Goal: Information Seeking & Learning: Learn about a topic

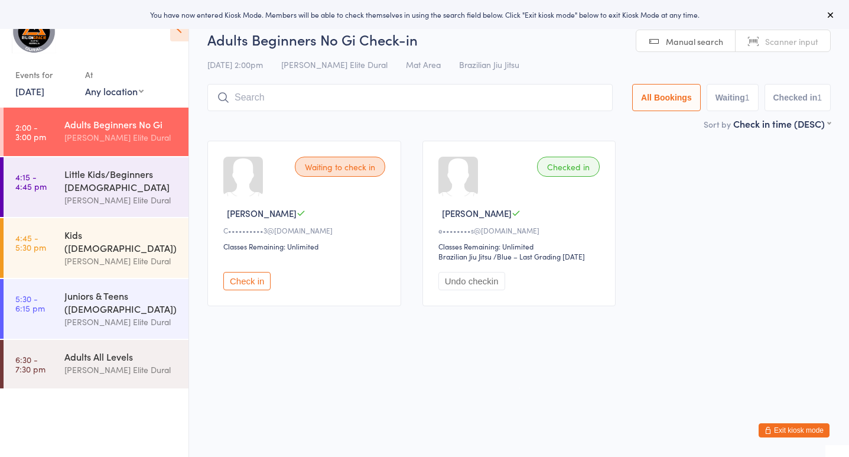
click at [243, 282] on button "Check in" at bounding box center [246, 281] width 47 height 18
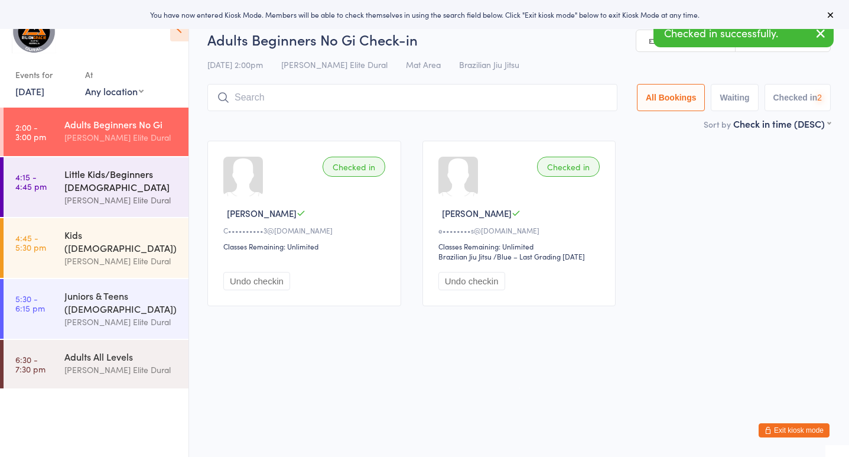
click at [87, 184] on div "Little Kids/Beginners [DEMOGRAPHIC_DATA]" at bounding box center [121, 180] width 114 height 26
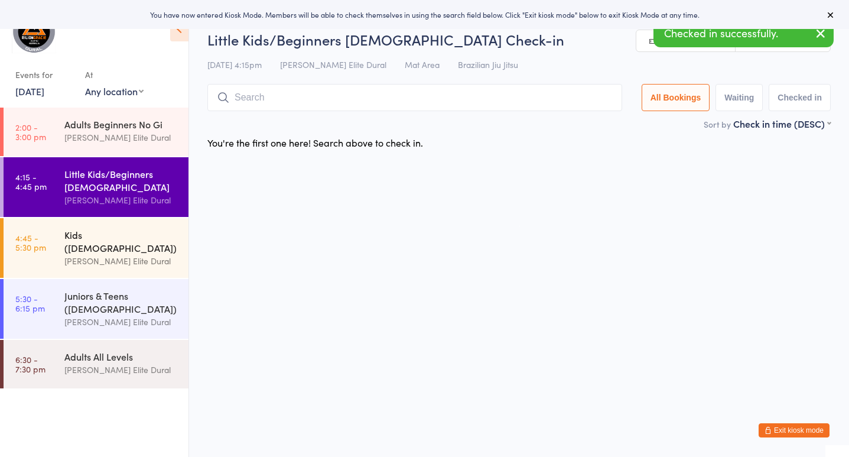
click at [82, 254] on div "[PERSON_NAME] Elite Dural" at bounding box center [121, 261] width 114 height 14
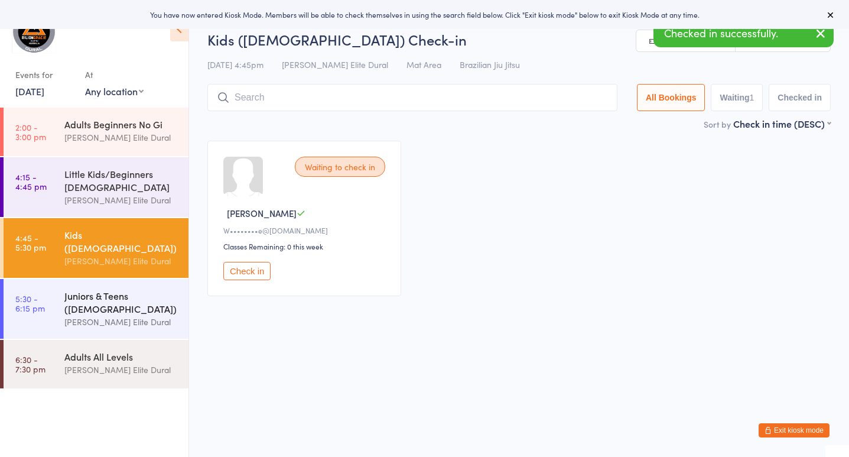
click at [80, 292] on div "Juniors & Teens ([DEMOGRAPHIC_DATA])" at bounding box center [121, 302] width 114 height 26
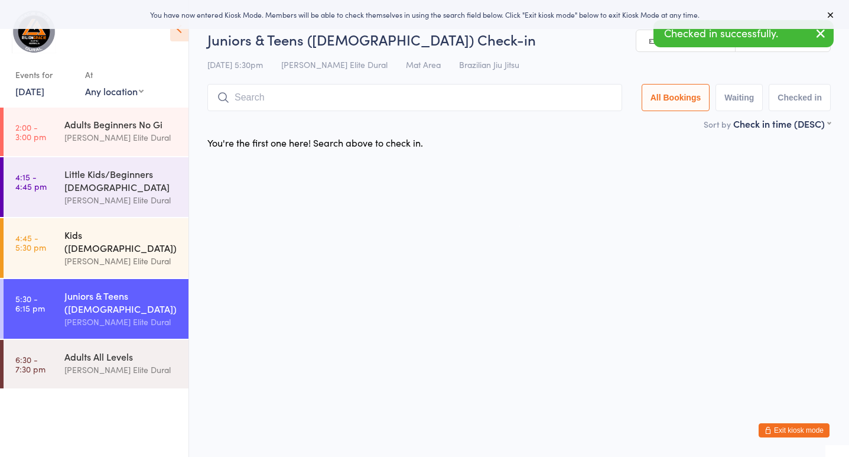
click at [82, 254] on div "[PERSON_NAME] Elite Dural" at bounding box center [121, 261] width 114 height 14
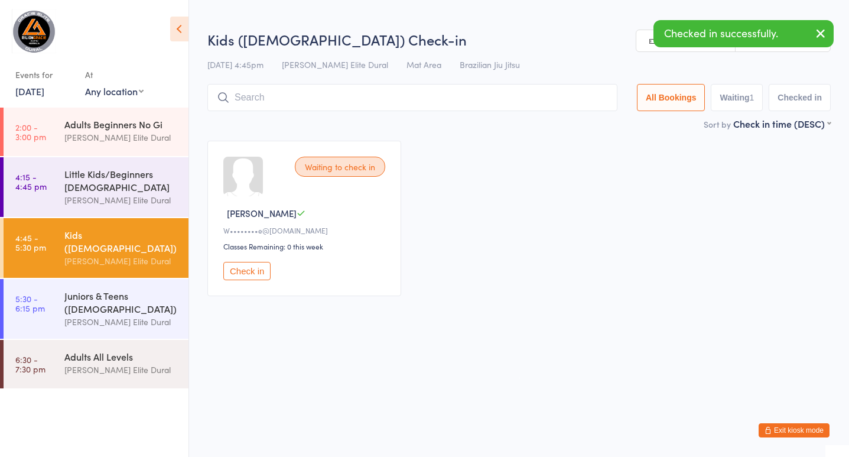
click at [74, 329] on li "5:30 - 6:15 pm Juniors & Teens ([DEMOGRAPHIC_DATA]) [PERSON_NAME] Elite Dural" at bounding box center [94, 309] width 188 height 61
click at [33, 97] on div "Events for [DATE] [DATE] [DATE] Sun Mon Tue Wed Thu Fri Sat 36 31 01 02 03 04 0…" at bounding box center [44, 82] width 58 height 35
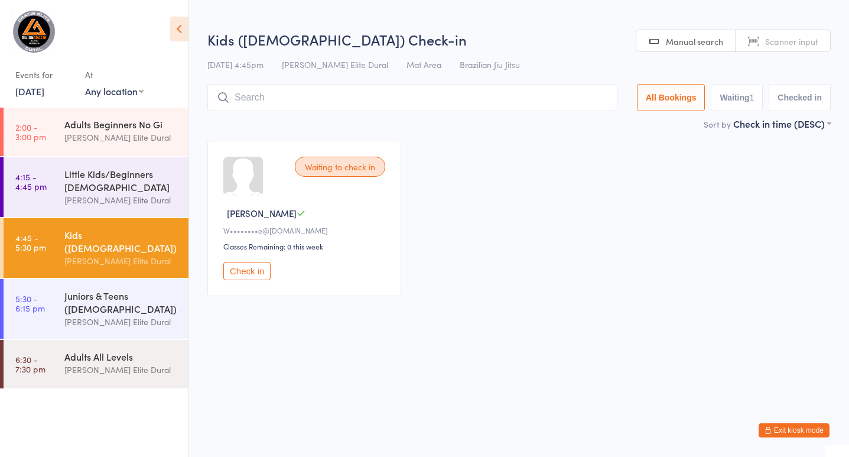
click at [34, 90] on link "[DATE]" at bounding box center [29, 90] width 29 height 13
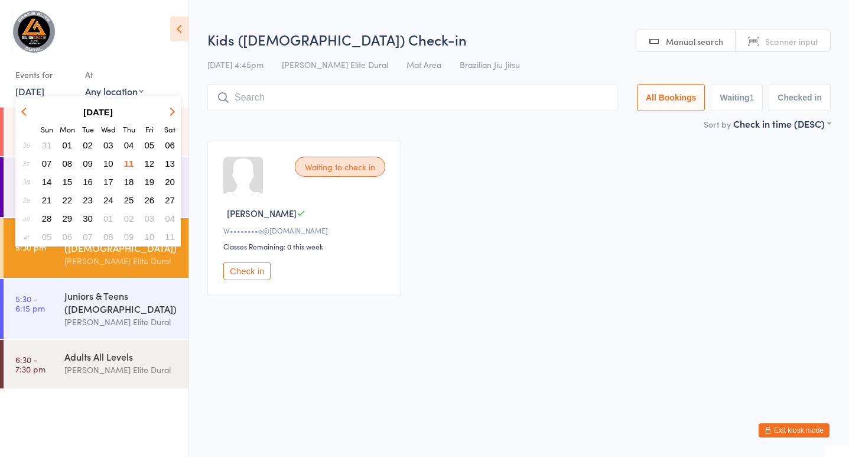
click at [147, 165] on span "12" at bounding box center [150, 163] width 10 height 10
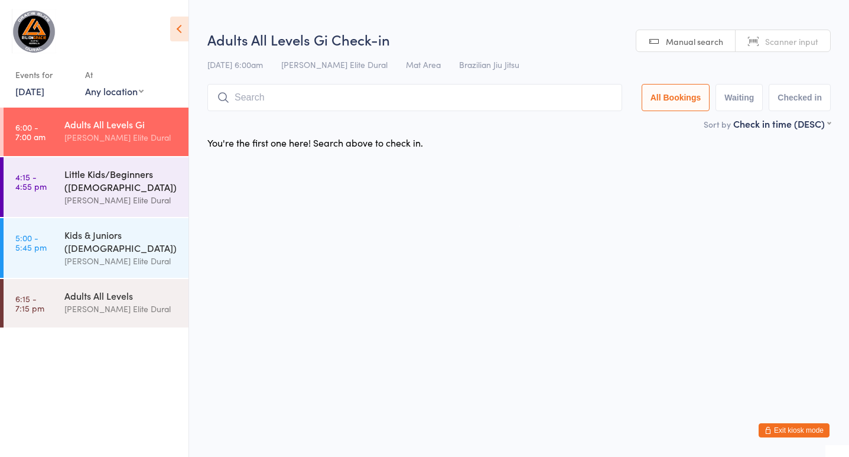
click at [96, 185] on div "Little Kids/Beginners ([DEMOGRAPHIC_DATA])" at bounding box center [121, 180] width 114 height 26
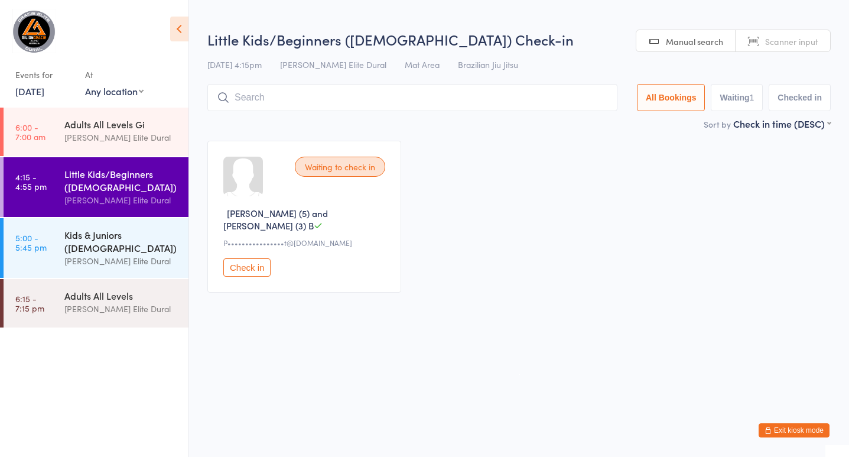
click at [91, 237] on div "Kids & Juniors ([DEMOGRAPHIC_DATA])" at bounding box center [121, 241] width 114 height 26
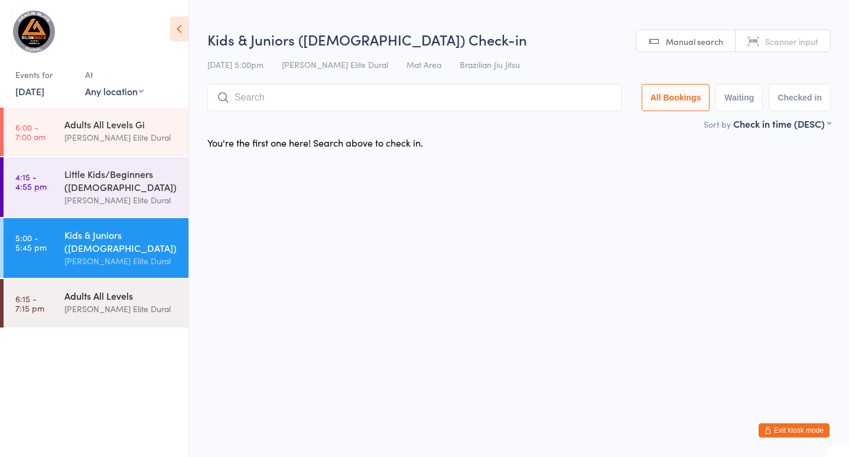
click at [86, 297] on div "Adults All Levels" at bounding box center [121, 295] width 114 height 13
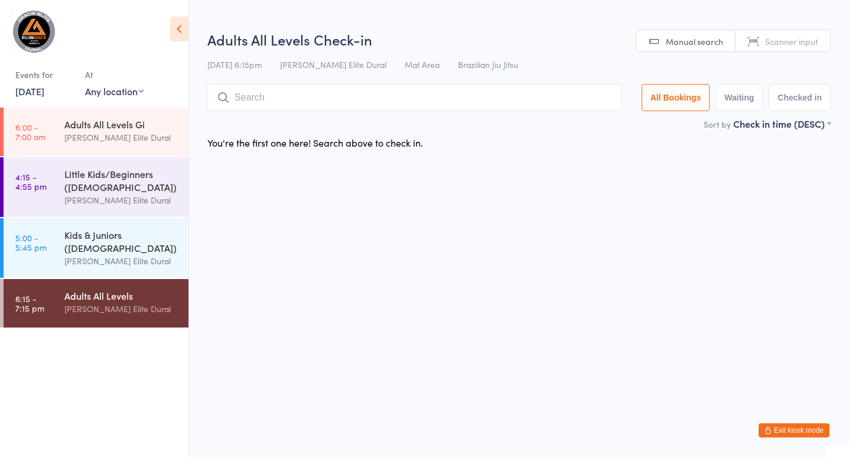
click at [44, 96] on link "[DATE]" at bounding box center [29, 90] width 29 height 13
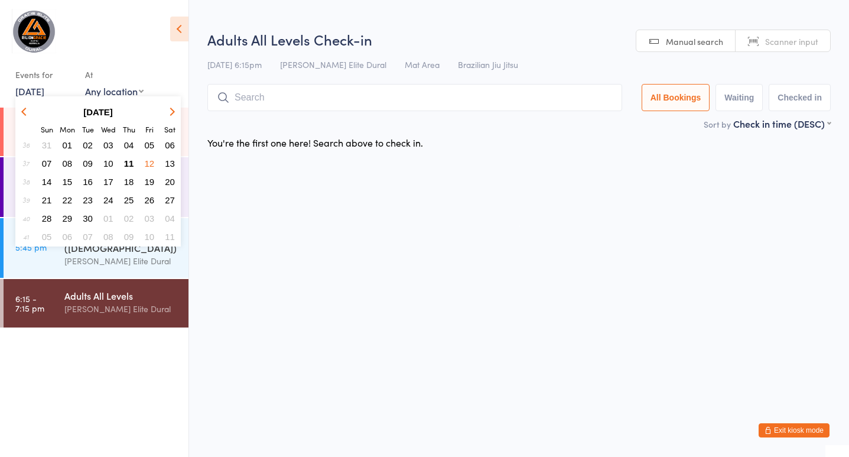
click at [173, 164] on span "13" at bounding box center [170, 163] width 10 height 10
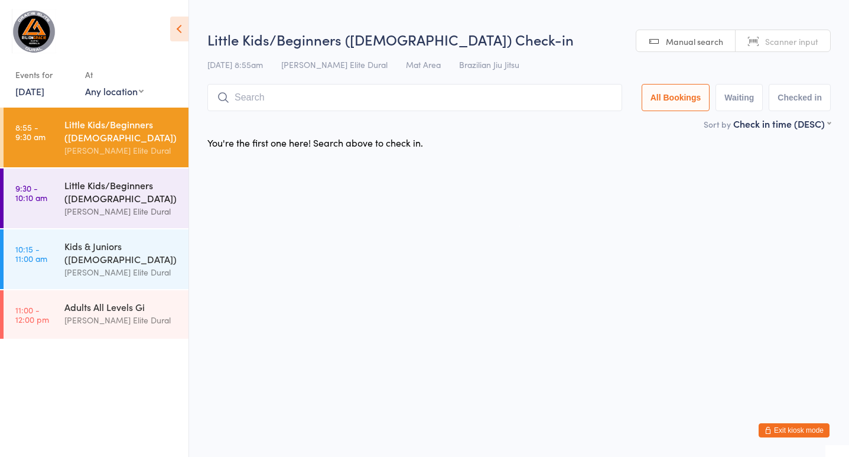
click at [92, 174] on div "Little Kids/Beginners ([DEMOGRAPHIC_DATA]) [PERSON_NAME] Elite Dural" at bounding box center [126, 198] width 124 height 60
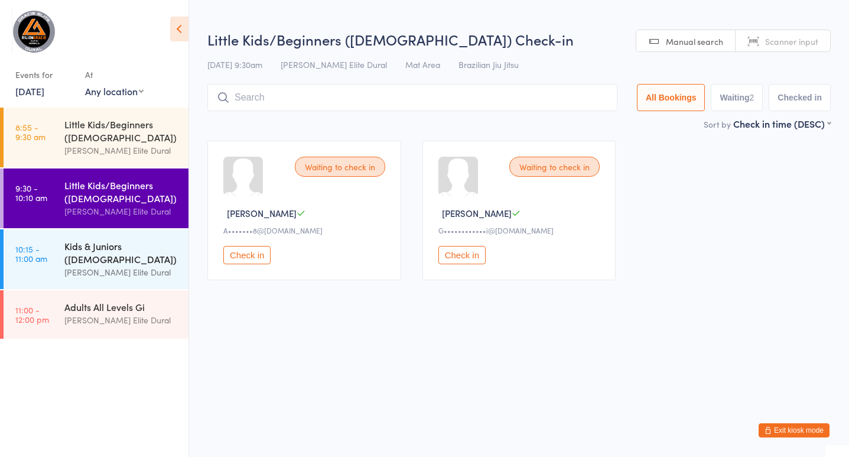
click at [87, 240] on div "Kids & Juniors ([DEMOGRAPHIC_DATA])" at bounding box center [121, 252] width 114 height 26
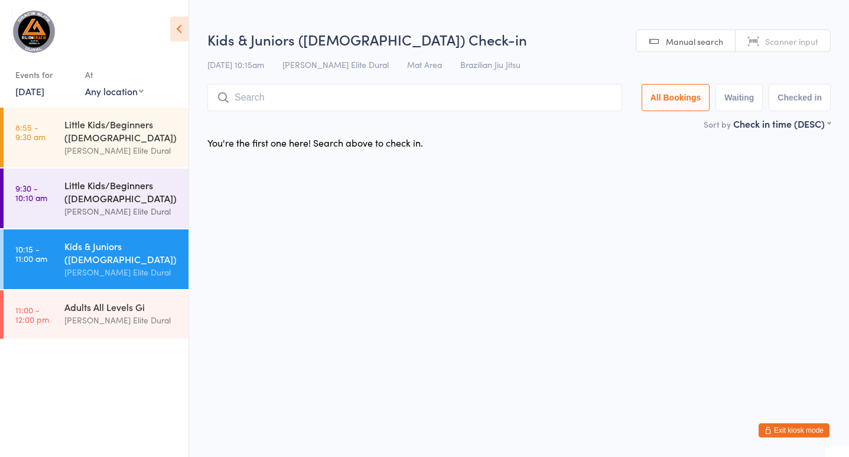
click at [83, 192] on div "Little Kids/Beginners ([DEMOGRAPHIC_DATA])" at bounding box center [121, 191] width 114 height 26
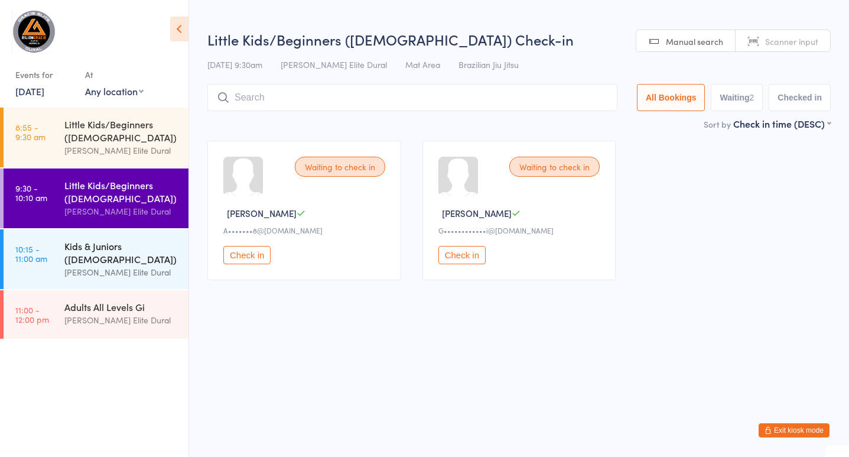
click at [85, 258] on div "Kids & Juniors ([DEMOGRAPHIC_DATA])" at bounding box center [121, 252] width 114 height 26
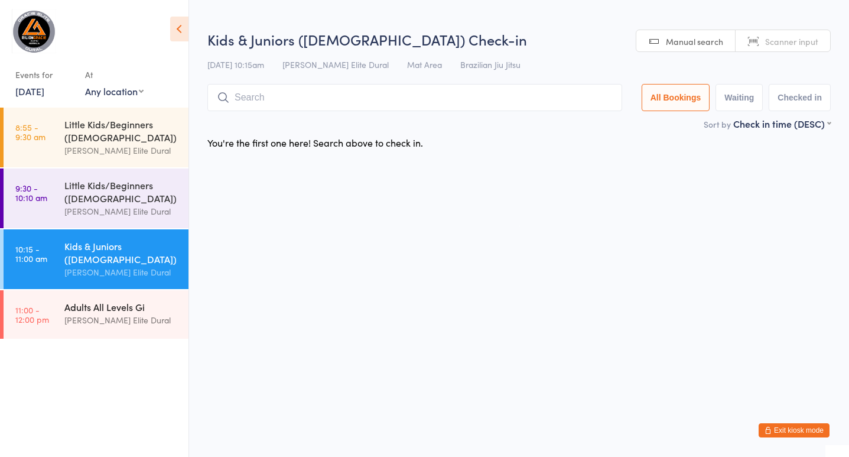
click at [87, 317] on div "[PERSON_NAME] Elite Dural" at bounding box center [121, 320] width 114 height 14
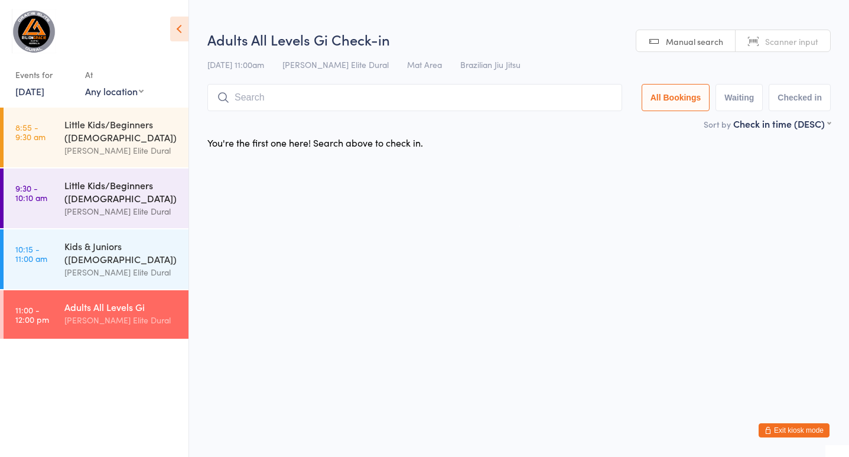
click at [77, 208] on div "[PERSON_NAME] Elite Dural" at bounding box center [121, 211] width 114 height 14
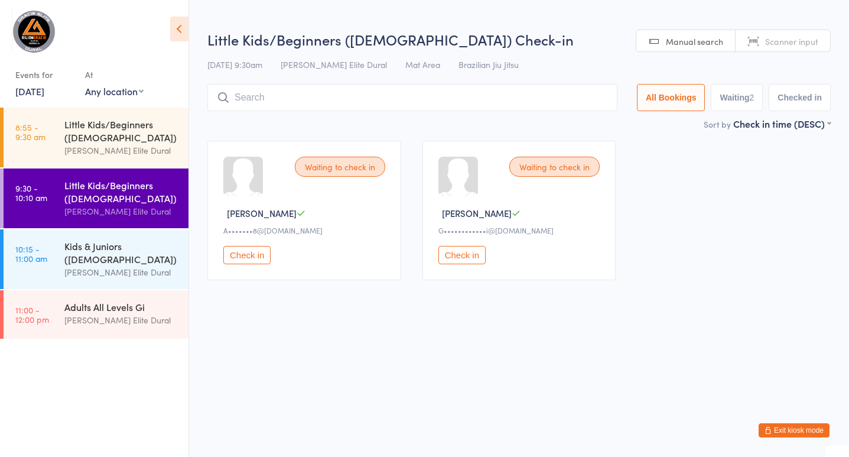
click at [44, 89] on link "[DATE]" at bounding box center [29, 90] width 29 height 13
